Goal: Find specific page/section: Find specific page/section

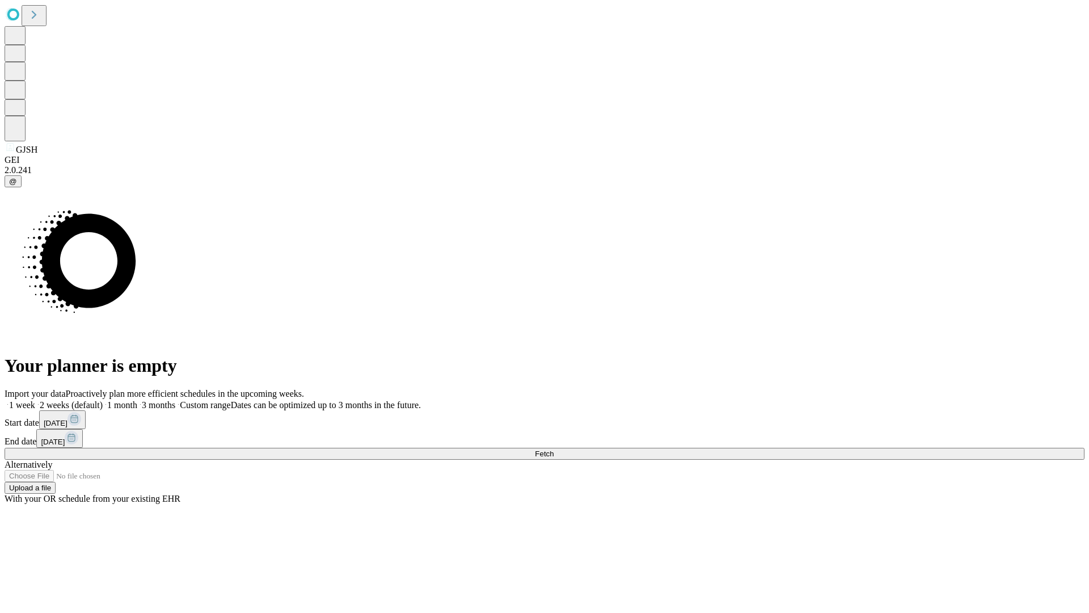
click at [554, 449] on span "Fetch" at bounding box center [544, 453] width 19 height 9
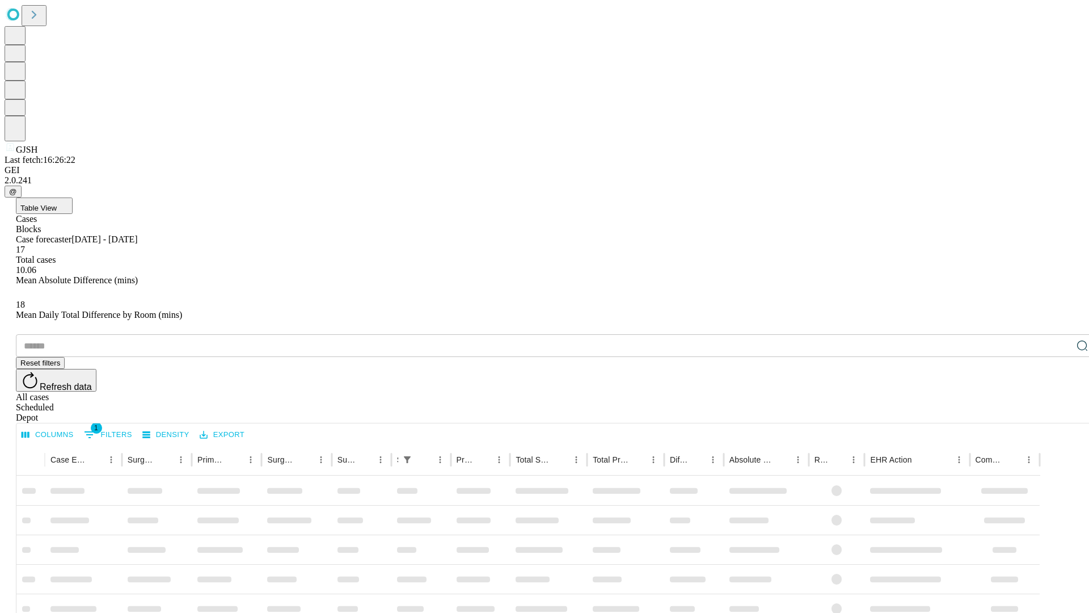
click at [1060, 412] on div "Depot" at bounding box center [556, 417] width 1080 height 10
